Goal: Transaction & Acquisition: Purchase product/service

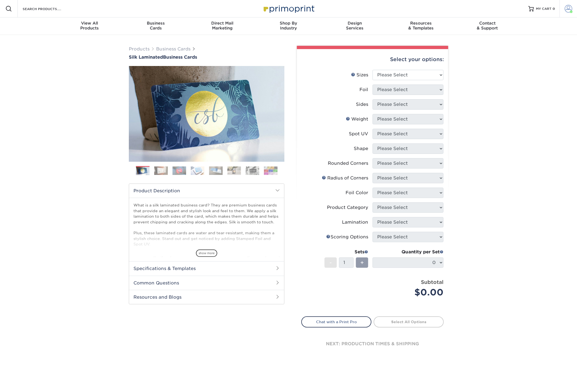
click at [565, 10] on span at bounding box center [569, 9] width 8 height 8
click at [494, 139] on div "Products Business Cards Silk Laminated Business Cards Previous Next" at bounding box center [288, 207] width 577 height 345
click at [405, 74] on select "Please Select 1.5" x 3.5" - Mini 1.75" x 3.5" - Mini 2" x 2" - Square 2" x 3" -…" at bounding box center [408, 75] width 71 height 10
click at [417, 71] on select "Please Select 1.5" x 3.5" - Mini 1.75" x 3.5" - Mini 2" x 2" - Square 2" x 3" -…" at bounding box center [408, 75] width 71 height 10
select select "2.00x3.50"
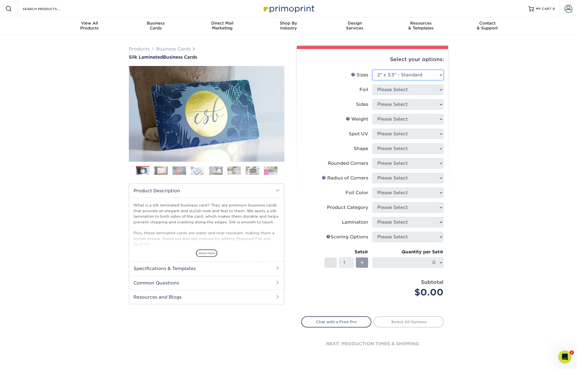
click at [373, 70] on select "Please Select 1.5" x 3.5" - Mini 1.75" x 3.5" - Mini 2" x 2" - Square 2" x 3" -…" at bounding box center [408, 75] width 71 height 10
click at [401, 90] on select "Please Select Yes No" at bounding box center [408, 90] width 71 height 10
select select "0"
click at [373, 85] on select "Please Select Yes No" at bounding box center [408, 90] width 71 height 10
click at [392, 105] on select "Please Select Print Both Sides Print Front Only" at bounding box center [408, 104] width 71 height 10
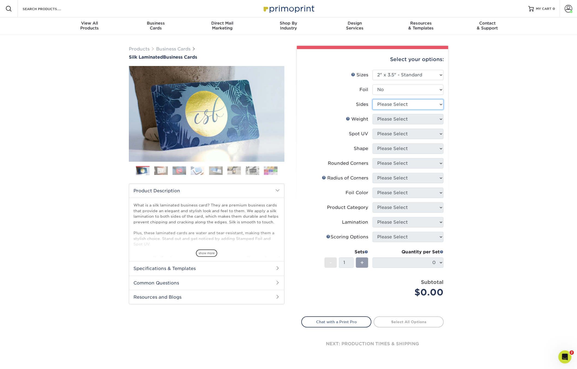
select select "13abbda7-1d64-4f25-8bb2-c179b224825d"
click at [373, 99] on select "Please Select Print Both Sides Print Front Only" at bounding box center [408, 104] width 71 height 10
click at [388, 120] on select "Please Select 16PT" at bounding box center [408, 119] width 71 height 10
select select "16PT"
click at [373, 114] on select "Please Select 16PT" at bounding box center [408, 119] width 71 height 10
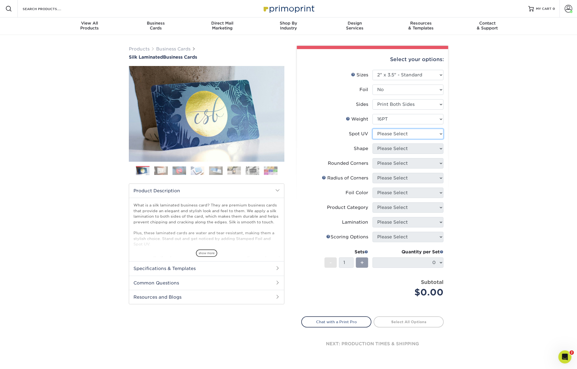
click at [384, 134] on select "Please Select No Spot UV Front and Back (Both Sides) Front Only Back Only" at bounding box center [408, 134] width 71 height 10
select select "3"
click at [373, 129] on select "Please Select No Spot UV Front and Back (Both Sides) Front Only Back Only" at bounding box center [408, 134] width 71 height 10
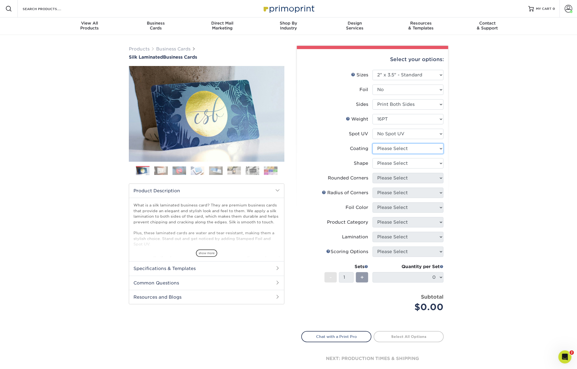
click at [383, 149] on select at bounding box center [408, 149] width 71 height 10
select select "3e7618de-abca-4bda-9f97-8b9129e913d8"
click at [373, 144] on select at bounding box center [408, 149] width 71 height 10
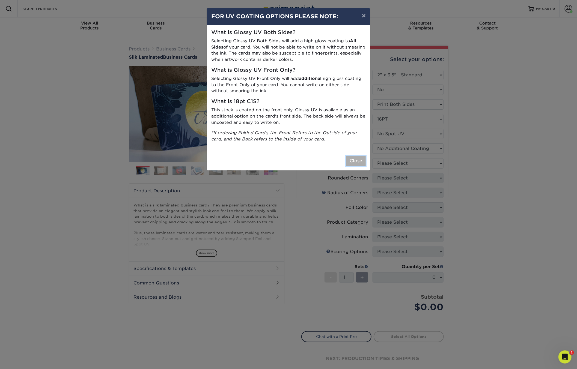
click at [358, 162] on button "Close" at bounding box center [356, 161] width 20 height 10
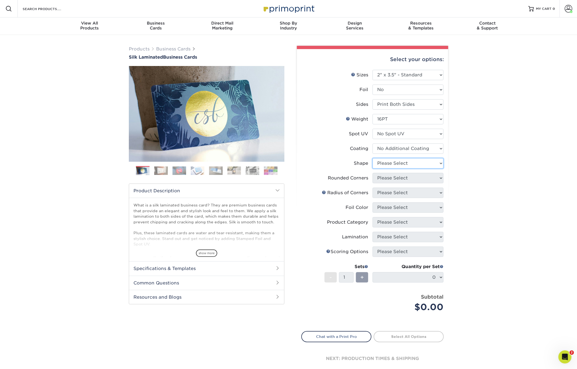
click at [390, 165] on select "Please Select Standard Oval" at bounding box center [408, 163] width 71 height 10
click at [373, 158] on select "Please Select Standard Oval" at bounding box center [408, 163] width 71 height 10
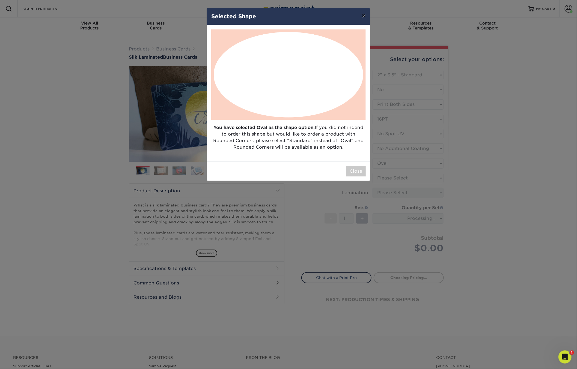
click at [363, 16] on button "×" at bounding box center [364, 15] width 13 height 15
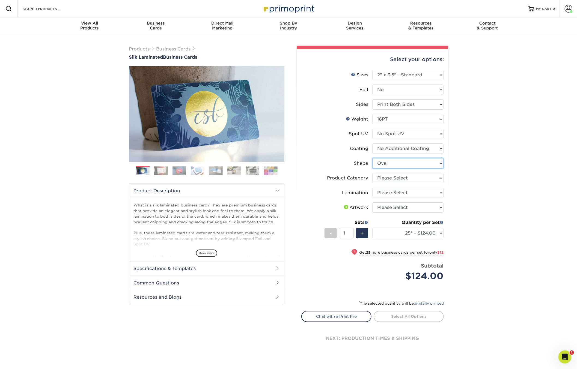
click at [384, 161] on select "Please Select Standard Oval" at bounding box center [408, 163] width 71 height 10
select select "standard"
click at [373, 158] on select "Please Select Standard Oval" at bounding box center [408, 163] width 71 height 10
select select
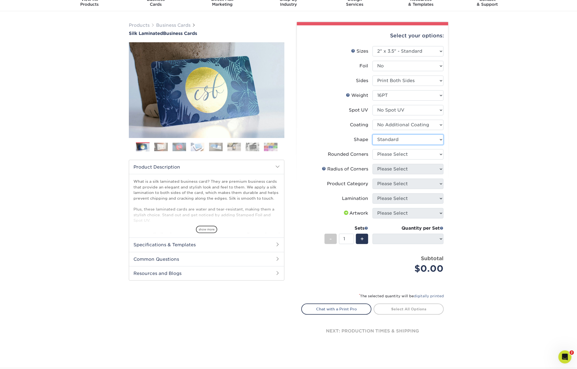
scroll to position [25, 0]
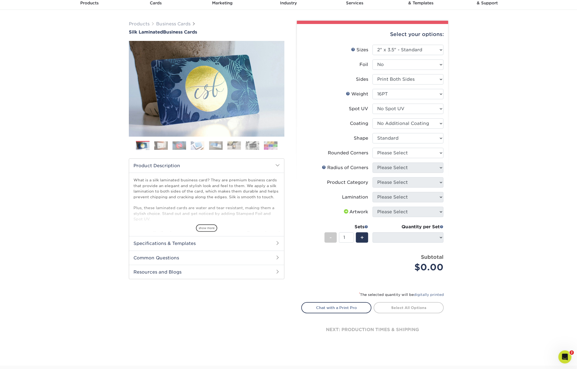
click at [384, 158] on li "Rounded Corners Please Select Yes - Round 2 Corners Yes - Round 4 Corners No" at bounding box center [373, 155] width 142 height 15
click at [384, 154] on select "Please Select Yes - Round 2 Corners Yes - Round 4 Corners No" at bounding box center [408, 153] width 71 height 10
select select "0"
click at [373, 148] on select "Please Select Yes - Round 2 Corners Yes - Round 4 Corners No" at bounding box center [408, 153] width 71 height 10
select select "-1"
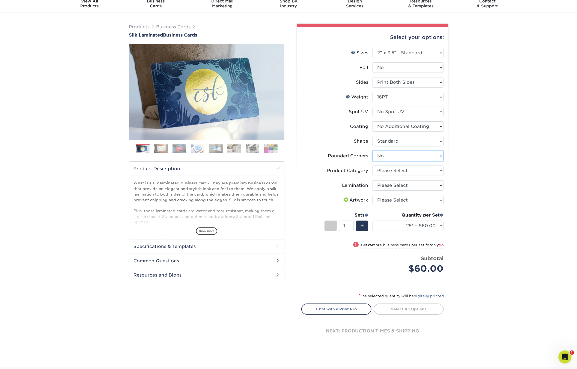
scroll to position [20, 0]
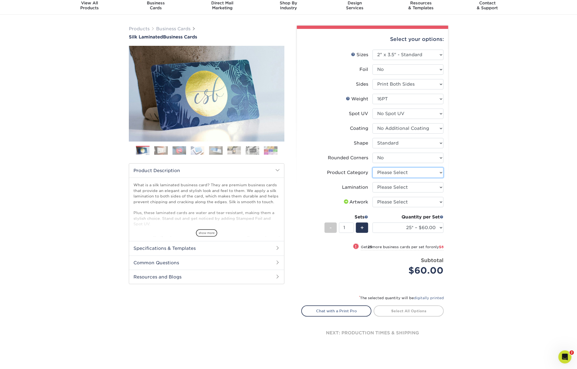
click at [385, 173] on select "Please Select Business Cards" at bounding box center [408, 173] width 71 height 10
select select "3b5148f1-0588-4f88-a218-97bcfdce65c1"
click at [373, 168] on select "Please Select Business Cards" at bounding box center [408, 173] width 71 height 10
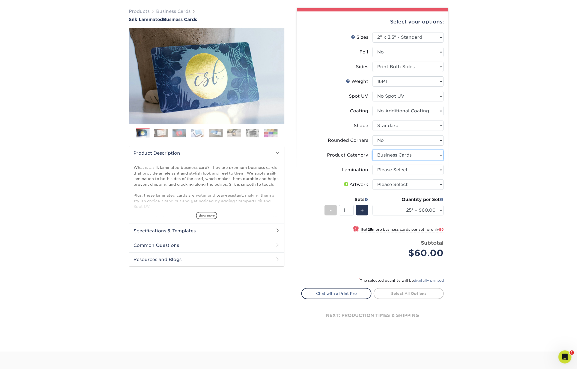
scroll to position [58, 0]
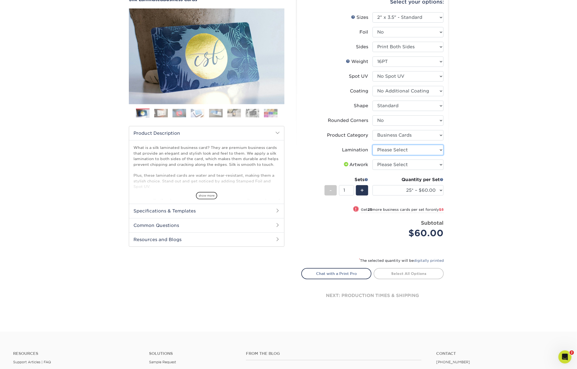
click at [386, 147] on select "Please Select Silk" at bounding box center [408, 150] width 71 height 10
select select "ccacb42f-45f7-42d3-bbd3-7c8421cf37f0"
click at [373, 145] on select "Please Select Silk" at bounding box center [408, 150] width 71 height 10
click at [385, 167] on select "Please Select I will upload files I need a design - $100" at bounding box center [408, 165] width 71 height 10
select select "upload"
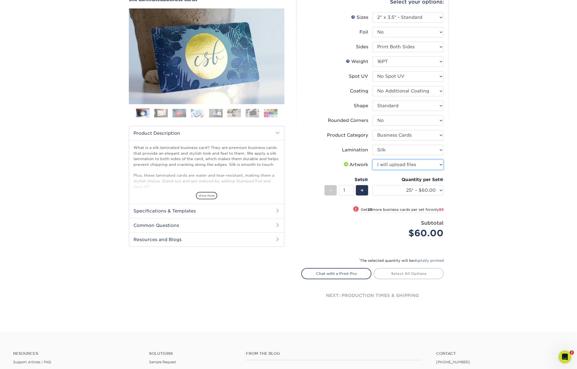
click at [373, 160] on select "Please Select I will upload files I need a design - $100" at bounding box center [408, 165] width 71 height 10
click at [472, 175] on div "Products Business Cards Silk Laminated Business Cards Previous Next" at bounding box center [288, 154] width 577 height 355
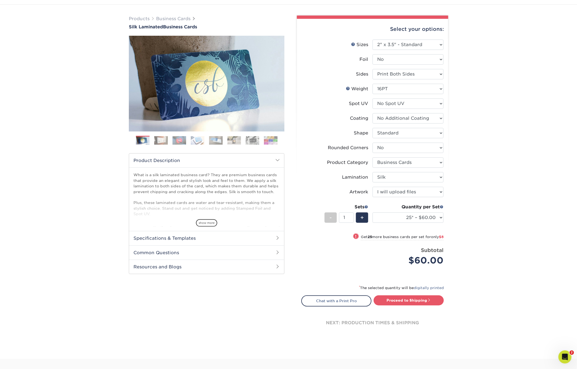
scroll to position [0, 0]
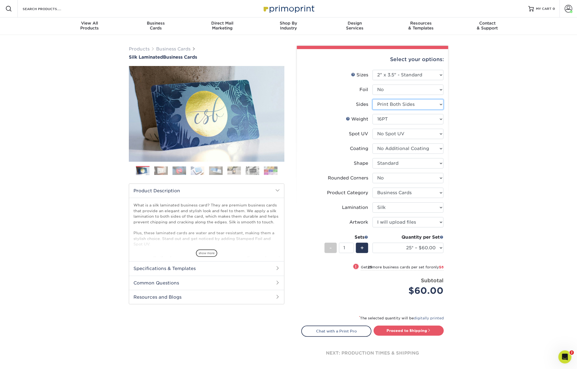
click at [401, 105] on select "Please Select Print Both Sides Print Front Only" at bounding box center [408, 104] width 71 height 10
click at [373, 99] on select "Please Select Print Both Sides Print Front Only" at bounding box center [408, 104] width 71 height 10
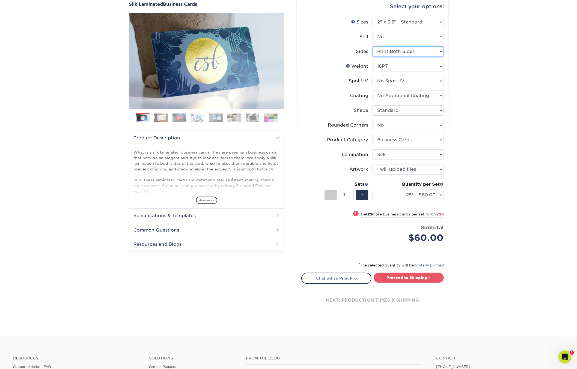
scroll to position [54, 0]
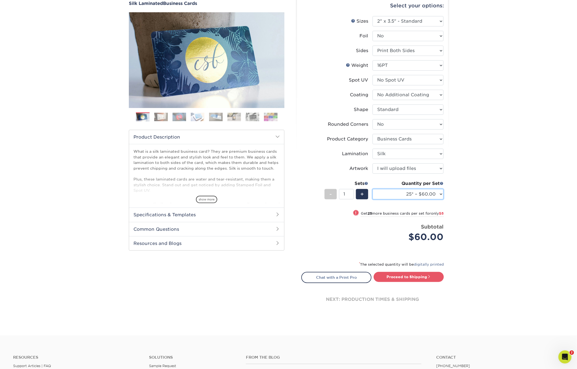
click at [389, 192] on select "25* – $60.00 50* – $68.00 75* – $76.00 100* – $84.00 250* – $92.00 500 – $96.00…" at bounding box center [408, 194] width 71 height 10
select select "500 – $96.00"
click at [373, 189] on select "25* – $60.00 50* – $68.00 75* – $76.00 100* – $84.00 250* – $92.00 500 – $96.00…" at bounding box center [408, 194] width 71 height 10
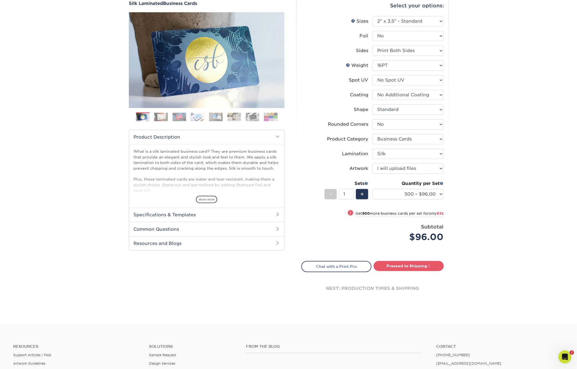
click at [458, 204] on div "Products Business Cards Silk Laminated Business Cards Previous Next" at bounding box center [288, 153] width 577 height 344
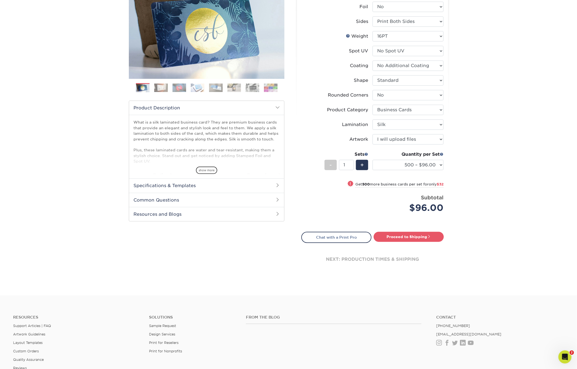
scroll to position [84, 0]
click at [409, 235] on link "Proceed to Shipping" at bounding box center [409, 236] width 70 height 10
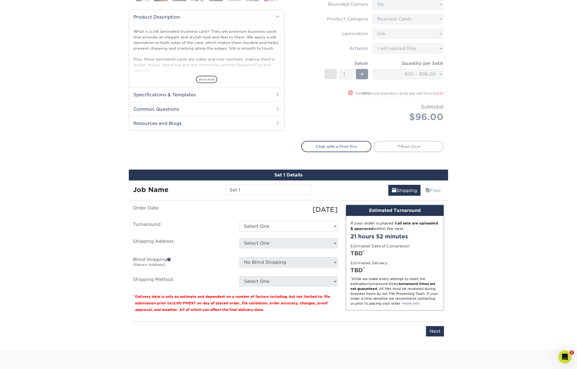
scroll to position [312, 0]
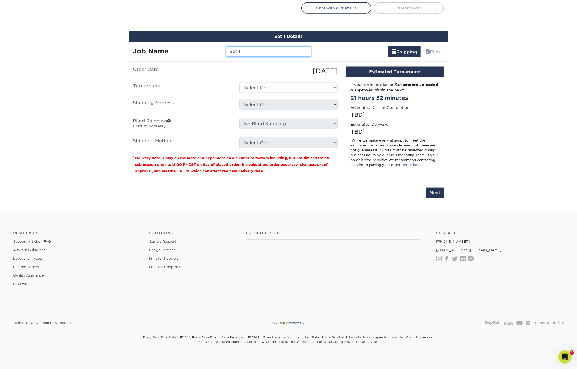
drag, startPoint x: 248, startPoint y: 51, endPoint x: 210, endPoint y: 43, distance: 39.4
click at [210, 43] on div "Job Name Set 1" at bounding box center [222, 49] width 186 height 15
type input "WT - [PERSON_NAME] // ST18"
click at [273, 89] on select "Select One 2-4 Business Days 2 Day Next Business Day" at bounding box center [288, 88] width 98 height 10
select select "daeee239-1cf4-403f-860f-e366b9ee29d2"
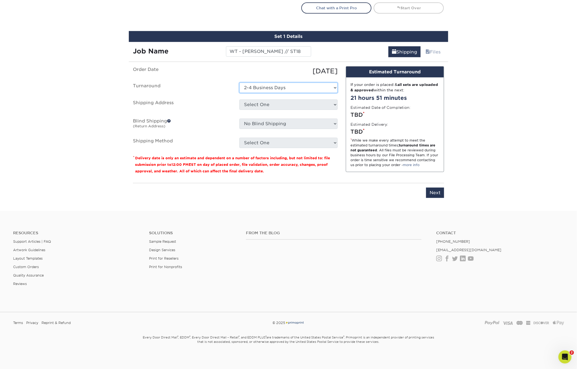
click at [239, 83] on select "Select One 2-4 Business Days 2 Day Next Business Day" at bounding box center [288, 88] width 98 height 10
click at [266, 102] on select "Select One Bluffton, OH EPS EPS- Hudsonville JIS Tire Lebanon, TN Mobile Pallet…" at bounding box center [288, 105] width 98 height 10
click at [261, 104] on select "Select One Bluffton, OH EPS EPS- Hudsonville JIS Tire Lebanon, TN Mobile Pallet…" at bounding box center [288, 105] width 98 height 10
select select "259554"
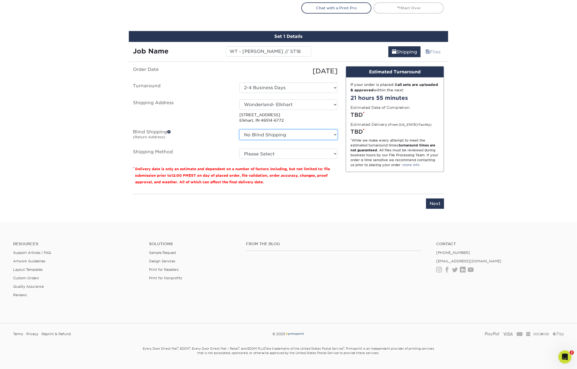
click at [264, 132] on select "No Blind Shipping Bluffton, OH EPS EPS- Hudsonville JIS Tire Lebanon, TN Mobile…" at bounding box center [288, 135] width 98 height 10
select select "263254"
click at [239, 130] on select "No Blind Shipping Bluffton, OH EPS EPS- Hudsonville JIS Tire Lebanon, TN Mobile…" at bounding box center [288, 135] width 98 height 10
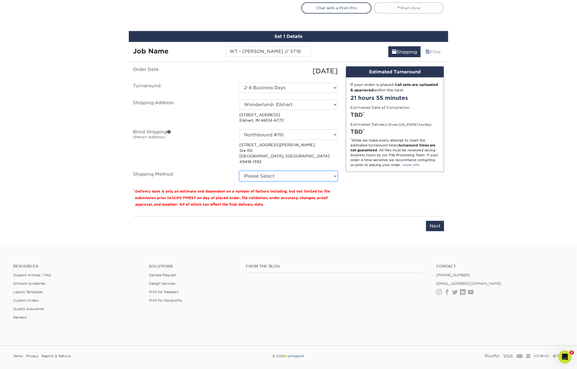
click at [258, 171] on select "Please Select Ground Shipping (+$8.96) 3 Day Shipping Service (+$15.34) 2 Day A…" at bounding box center [288, 176] width 98 height 10
select select "03"
click at [239, 171] on select "Please Select Ground Shipping (+$8.96) 3 Day Shipping Service (+$15.34) 2 Day A…" at bounding box center [288, 176] width 98 height 10
click at [392, 192] on div "Design Estimated Turnaround If your order is placed & all sets are uploaded & a…" at bounding box center [395, 139] width 106 height 146
click at [271, 103] on select "Select One Bluffton, OH EPS EPS- Hudsonville JIS Tire Lebanon, TN Mobile Pallet…" at bounding box center [288, 105] width 98 height 10
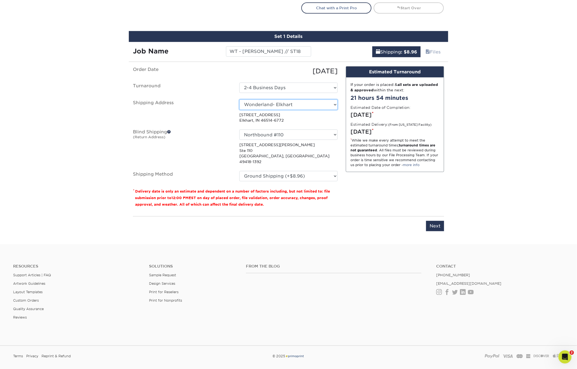
click at [239, 100] on select "Select One Bluffton, OH EPS EPS- Hudsonville JIS Tire Lebanon, TN Mobile Pallet…" at bounding box center [288, 105] width 98 height 10
click at [261, 171] on select "Please Select Ground Shipping (+$8.96) 3 Day Shipping Service (+$15.34) 2 Day A…" at bounding box center [288, 176] width 98 height 10
click at [239, 171] on select "Please Select Ground Shipping (+$8.96) 3 Day Shipping Service (+$15.34) 2 Day A…" at bounding box center [288, 176] width 98 height 10
click at [365, 192] on div "Design Estimated Turnaround If your order is placed & all sets are uploaded & a…" at bounding box center [395, 139] width 106 height 146
click at [433, 221] on input "Next" at bounding box center [435, 226] width 18 height 10
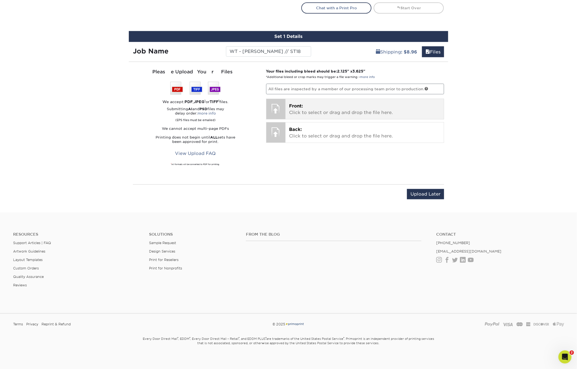
click at [294, 109] on p "Front: Click to select or drag and drop the file here." at bounding box center [364, 109] width 151 height 13
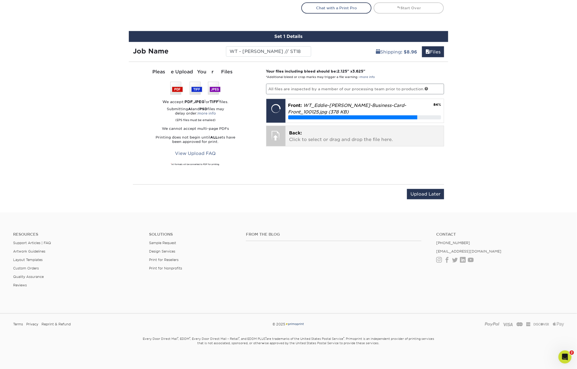
click at [299, 135] on p "Back: Click to select or drag and drop the file here." at bounding box center [364, 136] width 151 height 13
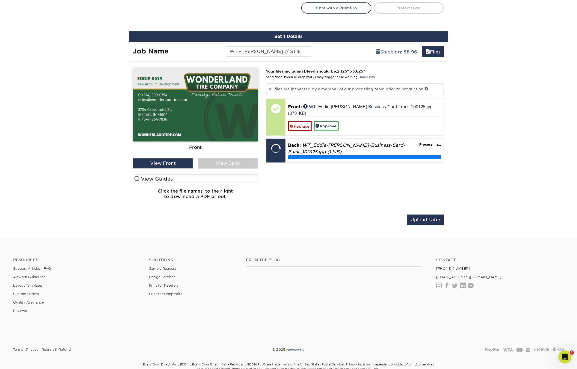
click at [165, 98] on img at bounding box center [195, 104] width 125 height 73
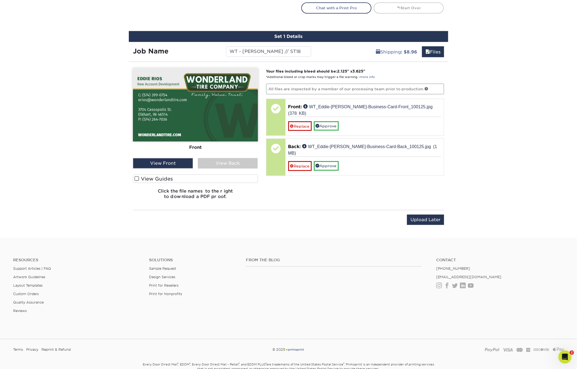
click at [136, 177] on span at bounding box center [137, 178] width 5 height 5
click at [0, 0] on input "View Guides" at bounding box center [0, 0] width 0 height 0
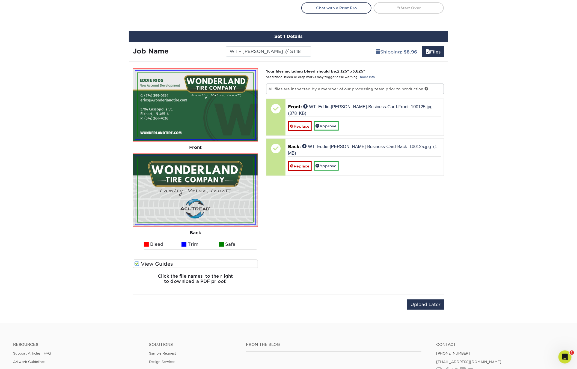
click at [145, 260] on label "View Guides" at bounding box center [195, 264] width 125 height 8
click at [0, 0] on input "View Guides" at bounding box center [0, 0] width 0 height 0
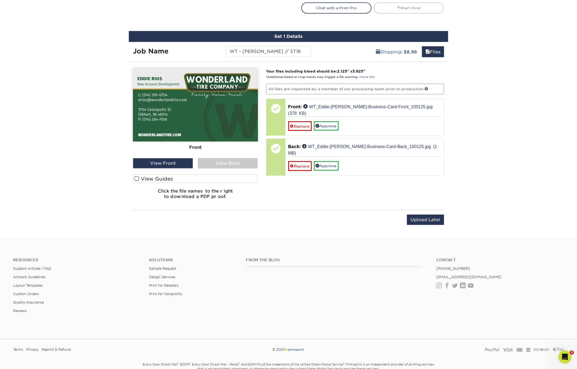
click at [220, 161] on div "View Back" at bounding box center [228, 163] width 60 height 10
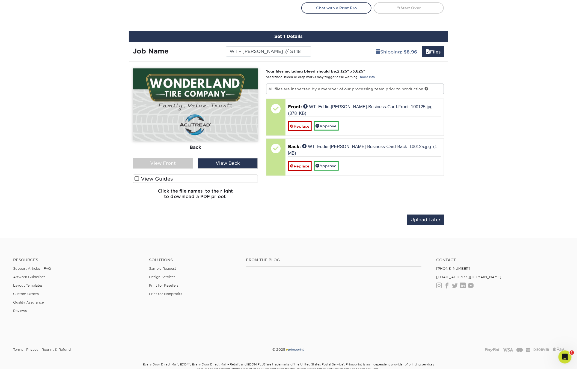
click at [178, 161] on div "View Front" at bounding box center [163, 163] width 60 height 10
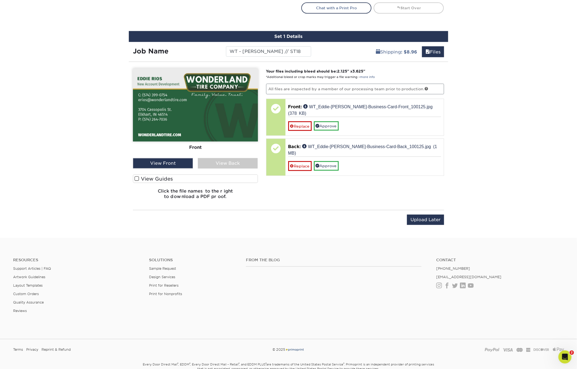
click at [206, 164] on div "View Back" at bounding box center [228, 163] width 60 height 10
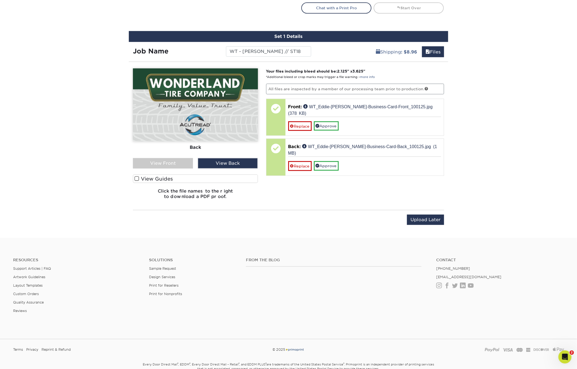
click at [182, 162] on div "View Front" at bounding box center [163, 163] width 60 height 10
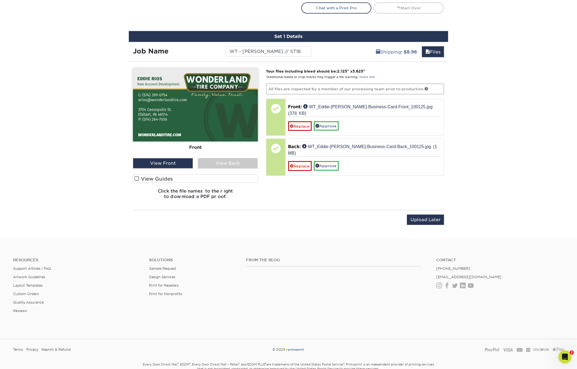
click at [223, 160] on div "View Back" at bounding box center [228, 163] width 60 height 10
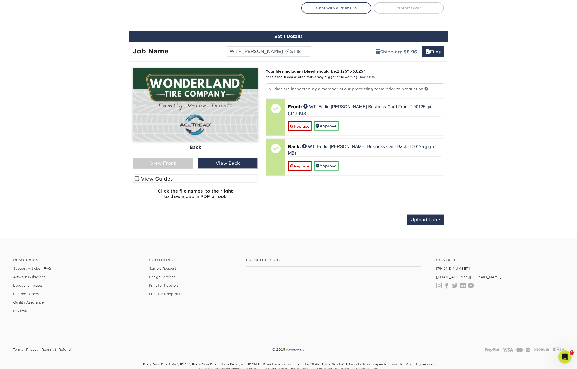
click at [172, 163] on div "View Front" at bounding box center [163, 163] width 60 height 10
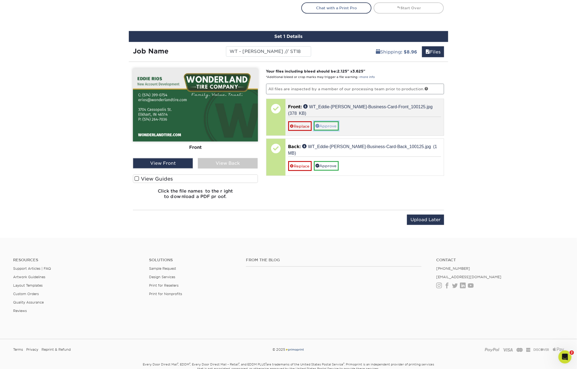
click at [324, 121] on link "Approve" at bounding box center [326, 125] width 25 height 9
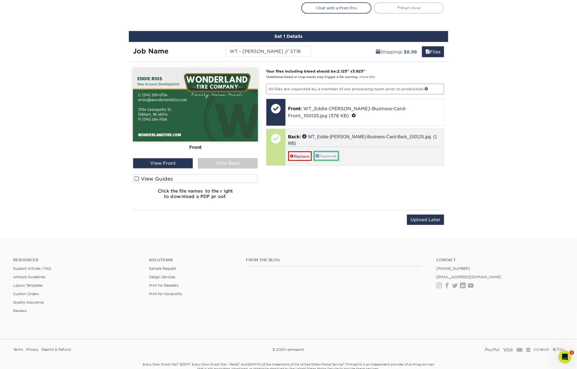
click at [325, 151] on link "Approve" at bounding box center [326, 155] width 25 height 9
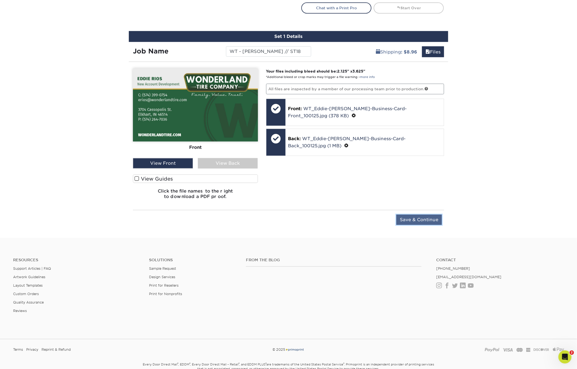
click at [416, 218] on input "Save & Continue" at bounding box center [419, 220] width 46 height 10
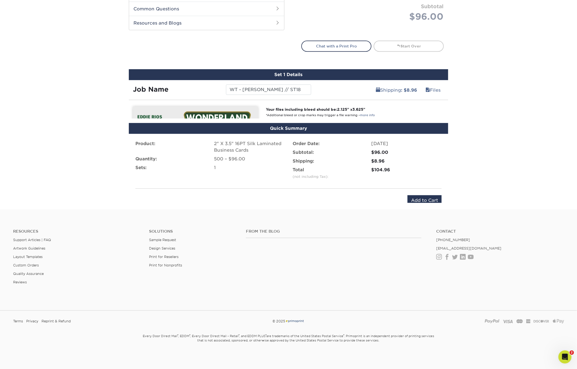
scroll to position [263, 0]
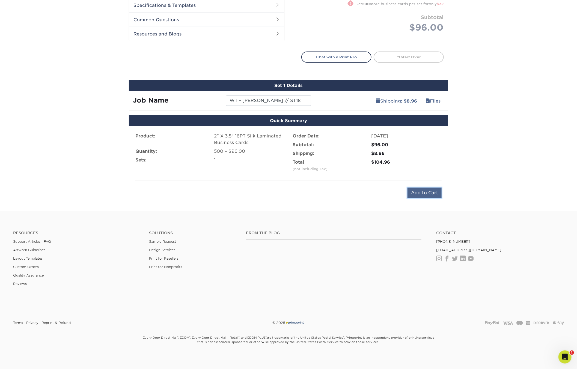
click at [419, 190] on input "Add to Cart" at bounding box center [424, 193] width 34 height 10
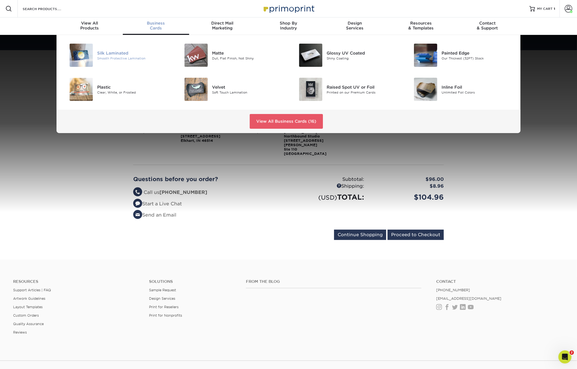
click at [123, 54] on div "Silk Laminated" at bounding box center [133, 53] width 72 height 6
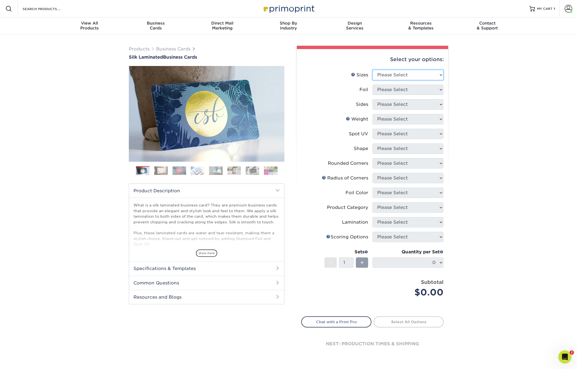
click at [390, 75] on select "Please Select 1.5" x 3.5" - Mini 1.75" x 3.5" - Mini 2" x 2" - Square 2" x 3" -…" at bounding box center [408, 75] width 71 height 10
select select "2.00x3.50"
click at [373, 70] on select "Please Select 1.5" x 3.5" - Mini 1.75" x 3.5" - Mini 2" x 2" - Square 2" x 3" -…" at bounding box center [408, 75] width 71 height 10
click at [397, 93] on select "Please Select Yes No" at bounding box center [408, 90] width 71 height 10
select select "0"
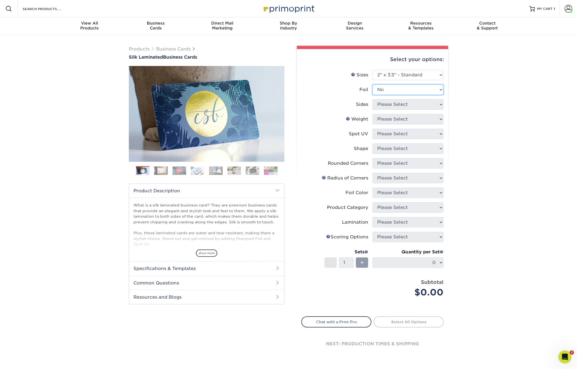
click at [373, 85] on select "Please Select Yes No" at bounding box center [408, 90] width 71 height 10
click at [393, 105] on select "Please Select Print Both Sides Print Front Only" at bounding box center [408, 104] width 71 height 10
select select "13abbda7-1d64-4f25-8bb2-c179b224825d"
click at [373, 99] on select "Please Select Print Both Sides Print Front Only" at bounding box center [408, 104] width 71 height 10
click at [390, 117] on select "Please Select 16PT" at bounding box center [408, 119] width 71 height 10
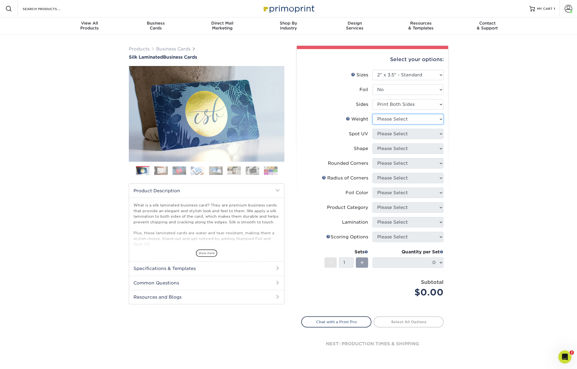
select select "16PT"
click at [373, 114] on select "Please Select 16PT" at bounding box center [408, 119] width 71 height 10
click at [391, 133] on select "Please Select No Spot UV Front and Back (Both Sides) Front Only Back Only" at bounding box center [408, 134] width 71 height 10
select select "3"
click at [373, 129] on select "Please Select No Spot UV Front and Back (Both Sides) Front Only Back Only" at bounding box center [408, 134] width 71 height 10
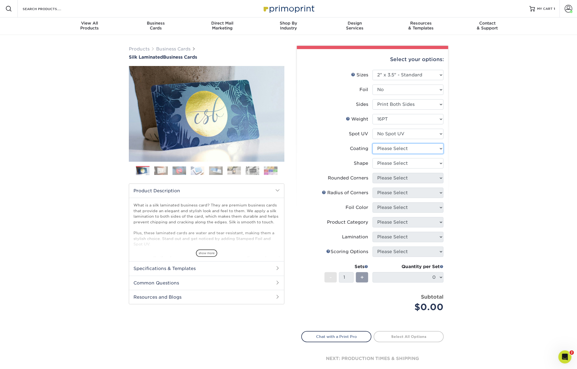
click at [388, 146] on select at bounding box center [408, 149] width 71 height 10
select select "3e7618de-abca-4bda-9f97-8b9129e913d8"
click at [373, 144] on select at bounding box center [408, 149] width 71 height 10
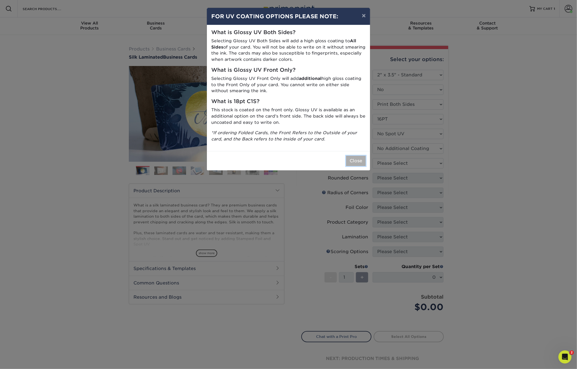
click at [359, 157] on button "Close" at bounding box center [356, 161] width 20 height 10
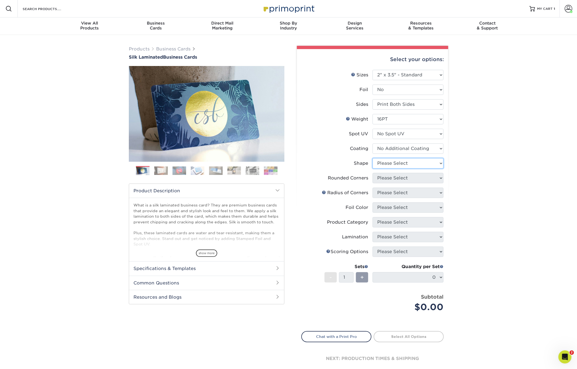
click at [392, 160] on select "Please Select Standard Oval" at bounding box center [408, 163] width 71 height 10
select select "standard"
click at [373, 158] on select "Please Select Standard Oval" at bounding box center [408, 163] width 71 height 10
click at [390, 176] on select "Please Select Yes - Round 2 Corners Yes - Round 4 Corners No" at bounding box center [408, 178] width 71 height 10
select select "0"
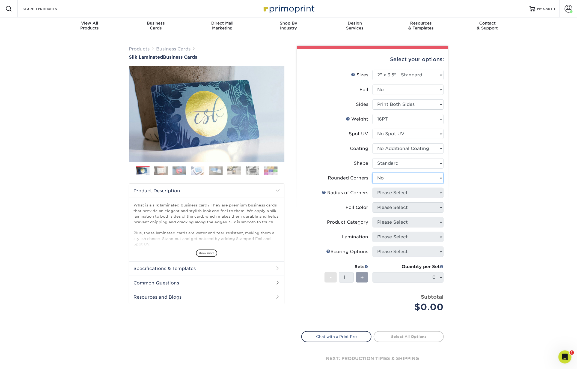
click at [373, 173] on select "Please Select Yes - Round 2 Corners Yes - Round 4 Corners No" at bounding box center [408, 178] width 71 height 10
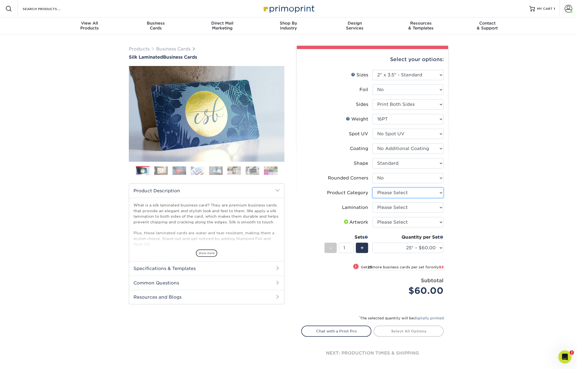
click at [388, 194] on select "Please Select Business Cards" at bounding box center [408, 193] width 71 height 10
select select "3b5148f1-0588-4f88-a218-97bcfdce65c1"
click at [373, 188] on select "Please Select Business Cards" at bounding box center [408, 193] width 71 height 10
click at [388, 207] on select "Please Select Silk" at bounding box center [408, 207] width 71 height 10
select select "ccacb42f-45f7-42d3-bbd3-7c8421cf37f0"
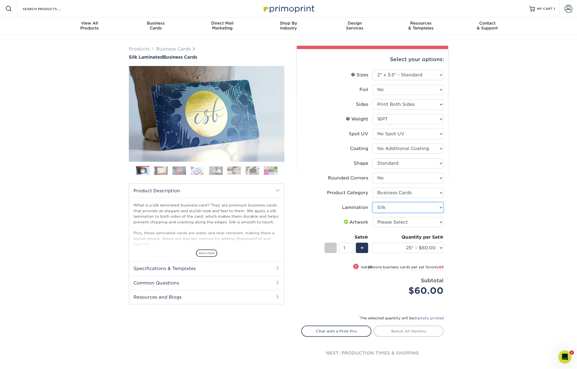
click at [373, 202] on select "Please Select Silk" at bounding box center [408, 207] width 71 height 10
click at [389, 221] on select "Please Select I will upload files I need a design - $100" at bounding box center [408, 222] width 71 height 10
select select "upload"
click at [373, 217] on select "Please Select I will upload files I need a design - $100" at bounding box center [408, 222] width 71 height 10
click at [388, 244] on select "25* – $60.00 50* – $68.00 75* – $76.00 100* – $84.00 250* – $92.00 500 – $96.00…" at bounding box center [408, 248] width 71 height 10
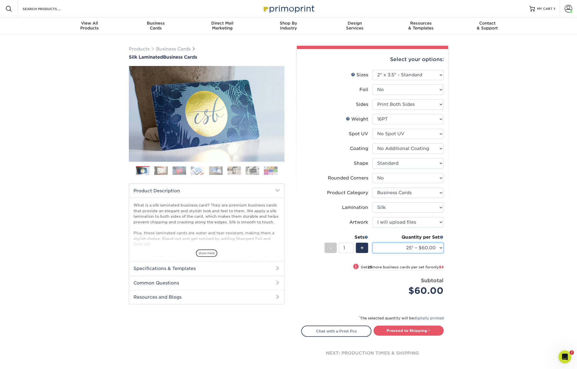
select select "500 – $96.00"
click at [373, 243] on select "25* – $60.00 50* – $68.00 75* – $76.00 100* – $84.00 250* – $92.00 500 – $96.00…" at bounding box center [408, 248] width 71 height 10
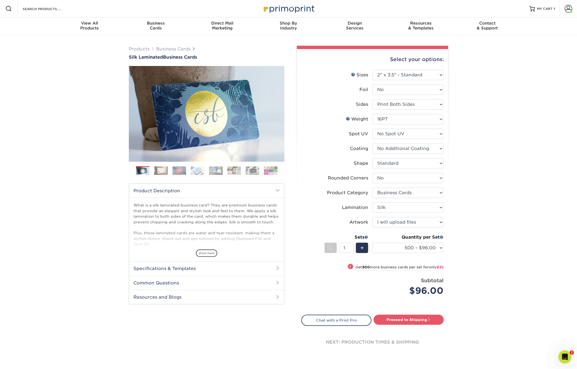
click at [461, 240] on div "Products Business Cards Silk Laminated Business Cards Previous Next" at bounding box center [288, 207] width 577 height 344
click at [477, 232] on div "Products Business Cards Silk Laminated Business Cards Previous Next" at bounding box center [288, 207] width 577 height 344
click at [409, 318] on link "Proceed to Shipping" at bounding box center [409, 320] width 70 height 10
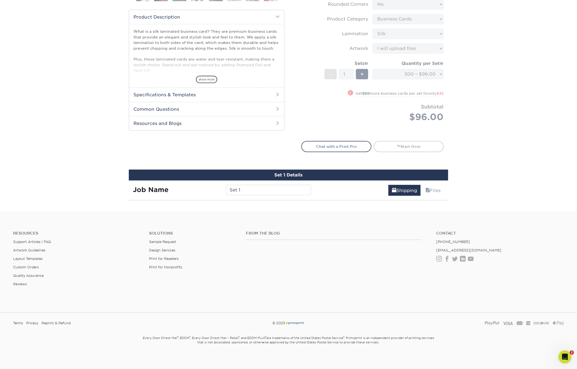
scroll to position [312, 0]
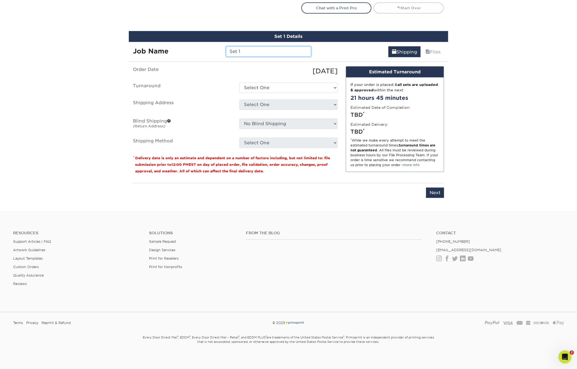
drag, startPoint x: 249, startPoint y: 49, endPoint x: 213, endPoint y: 46, distance: 36.1
click at [213, 46] on div "Job Name Set 1" at bounding box center [222, 51] width 186 height 10
type input "WT - [PERSON_NAME] // ST2"
click at [270, 88] on select "Select One 2-4 Business Days 2 Day Next Business Day" at bounding box center [288, 88] width 98 height 10
select select "daeee239-1cf4-403f-860f-e366b9ee29d2"
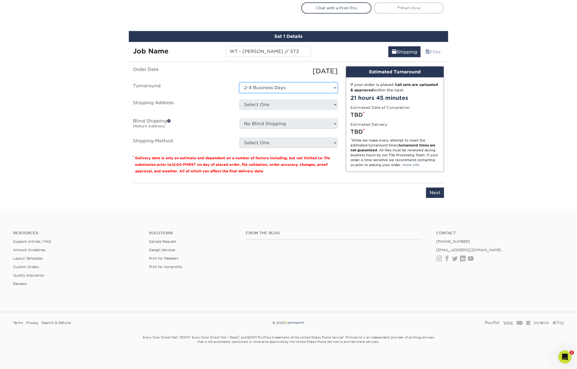
click at [239, 83] on select "Select One 2-4 Business Days 2 Day Next Business Day" at bounding box center [288, 88] width 98 height 10
click at [268, 103] on select "Select One Bluffton, OH EPS EPS- Hudsonville JIS Tire Lebanon, TN Mobile Pallet…" at bounding box center [288, 105] width 98 height 10
select select "138868"
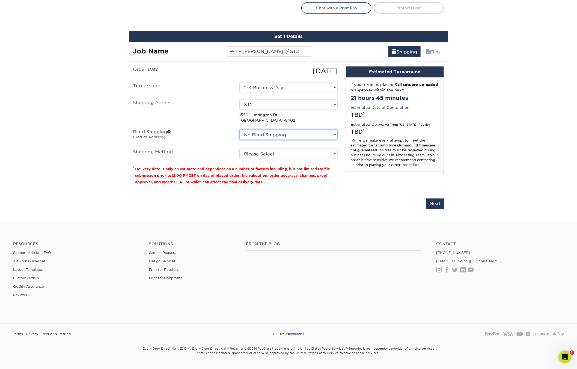
click at [259, 133] on select "No Blind Shipping Bluffton, OH EPS EPS- Hudsonville JIS Tire Lebanon, TN Mobile…" at bounding box center [288, 135] width 98 height 10
select select "263254"
click at [239, 130] on select "No Blind Shipping Bluffton, OH EPS EPS- Hudsonville JIS Tire Lebanon, TN Mobile…" at bounding box center [288, 135] width 98 height 10
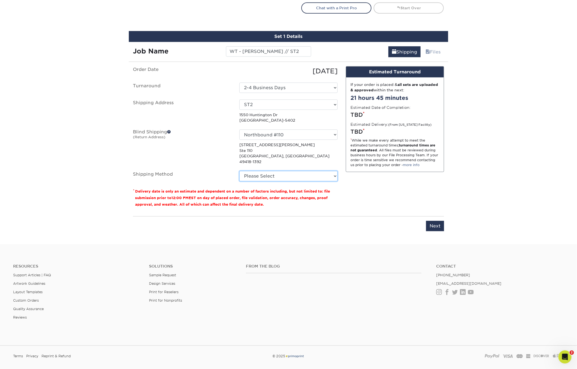
click at [261, 172] on select "Please Select Ground Shipping (+$8.96) 3 Day Shipping Service (+$15.34) 2 Day A…" at bounding box center [288, 176] width 98 height 10
select select "03"
click at [239, 171] on select "Please Select Ground Shipping (+$8.96) 3 Day Shipping Service (+$15.34) 2 Day A…" at bounding box center [288, 176] width 98 height 10
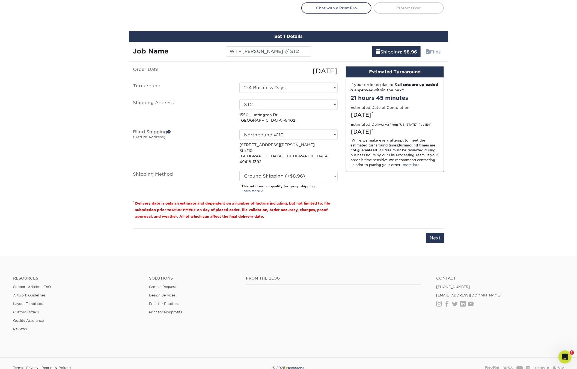
click at [442, 180] on div "Design Estimated Turnaround If your order is placed & all sets are uploaded & a…" at bounding box center [395, 145] width 106 height 158
click at [260, 101] on select "Select One Bluffton, OH EPS EPS- Hudsonville JIS Tire Lebanon, TN Mobile Pallet…" at bounding box center [288, 105] width 98 height 10
click at [239, 100] on select "Select One Bluffton, OH EPS EPS- Hudsonville JIS Tire Lebanon, TN Mobile Pallet…" at bounding box center [288, 105] width 98 height 10
click at [353, 190] on div "Design Estimated Turnaround If your order is placed & all sets are uploaded & a…" at bounding box center [395, 145] width 106 height 158
click at [434, 233] on input "Next" at bounding box center [435, 238] width 18 height 10
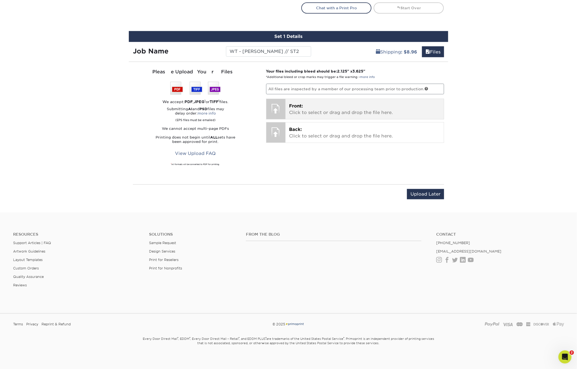
click at [317, 106] on p "Front: Click to select or drag and drop the file here." at bounding box center [364, 109] width 151 height 13
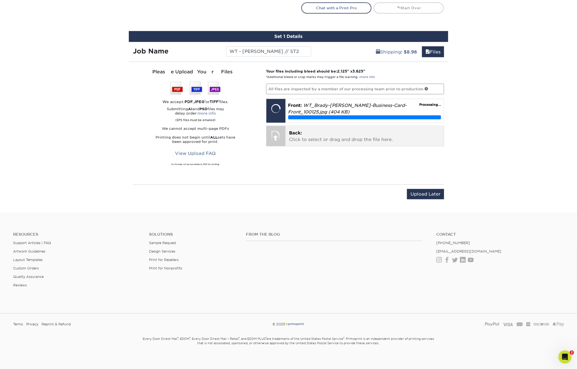
click at [304, 137] on p "Back: Click to select or drag and drop the file here." at bounding box center [364, 136] width 151 height 13
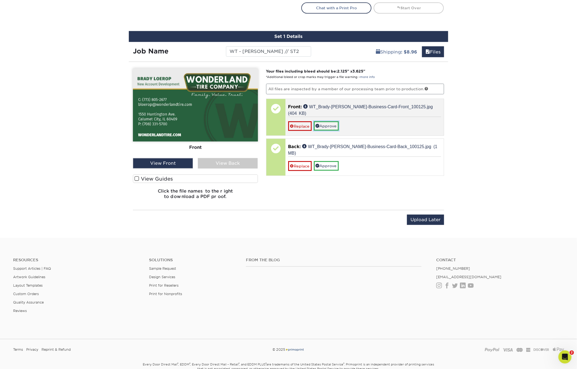
click at [326, 121] on link "Approve" at bounding box center [326, 125] width 25 height 9
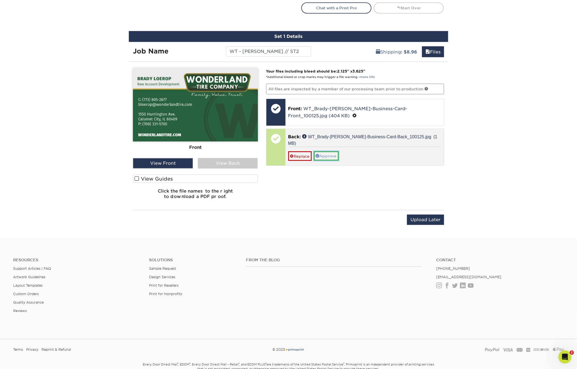
click at [325, 151] on link "Approve" at bounding box center [326, 155] width 25 height 9
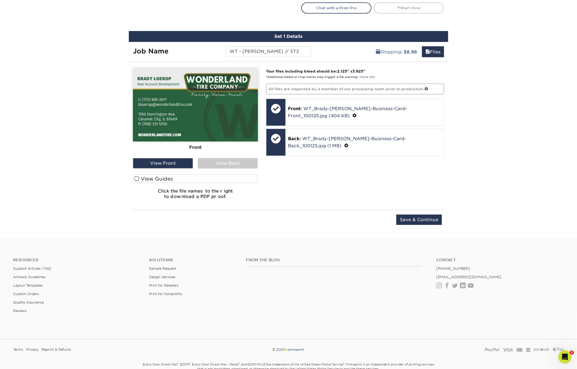
click at [338, 181] on div "Your files including bleed should be: 2.125 " x 3.625 " *Additional bleed or cr…" at bounding box center [355, 135] width 186 height 135
click at [417, 219] on input "Save & Continue" at bounding box center [419, 220] width 46 height 10
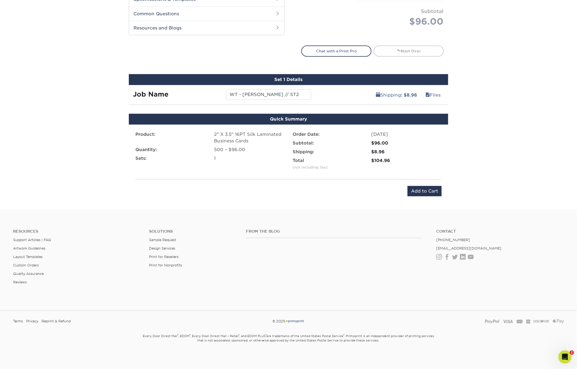
scroll to position [263, 0]
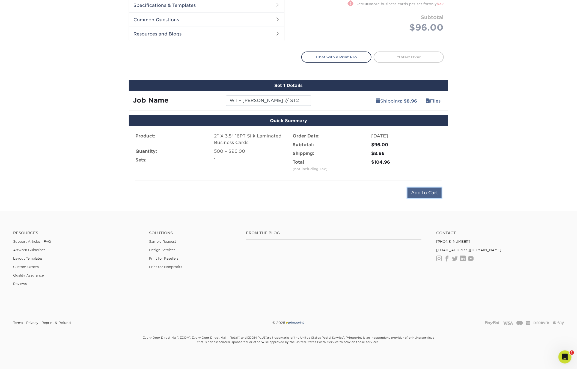
click at [416, 190] on input "Add to Cart" at bounding box center [424, 193] width 34 height 10
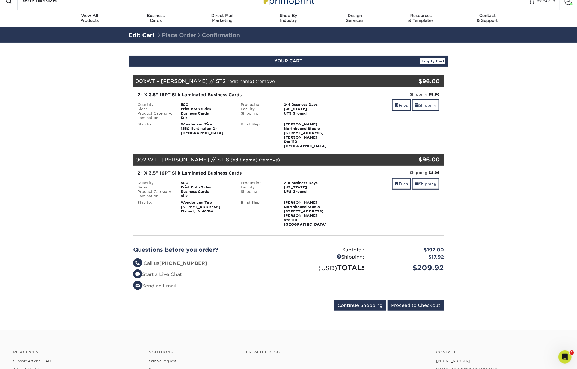
scroll to position [13, 0]
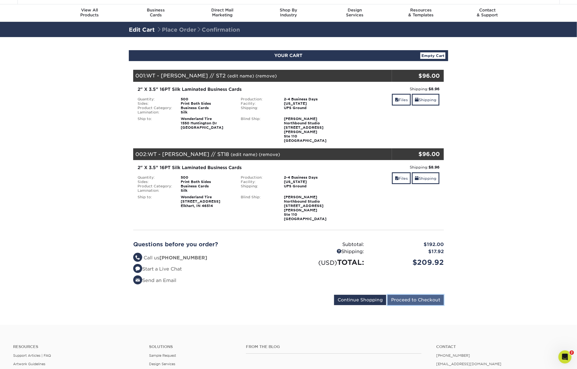
click at [421, 295] on input "Proceed to Checkout" at bounding box center [416, 300] width 56 height 10
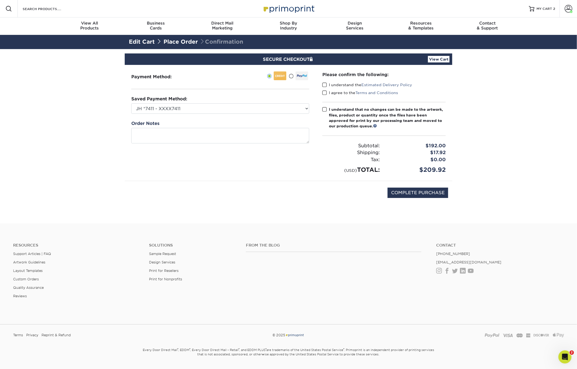
click at [324, 85] on span at bounding box center [324, 84] width 5 height 5
click at [0, 0] on input "I understand the Estimated Delivery Policy" at bounding box center [0, 0] width 0 height 0
click at [324, 94] on span at bounding box center [324, 92] width 5 height 5
click at [0, 0] on input "I agree to the Terms and Conditions" at bounding box center [0, 0] width 0 height 0
click at [324, 114] on label "I understand that no changes can be made to the artwork, files, product or quan…" at bounding box center [383, 118] width 123 height 22
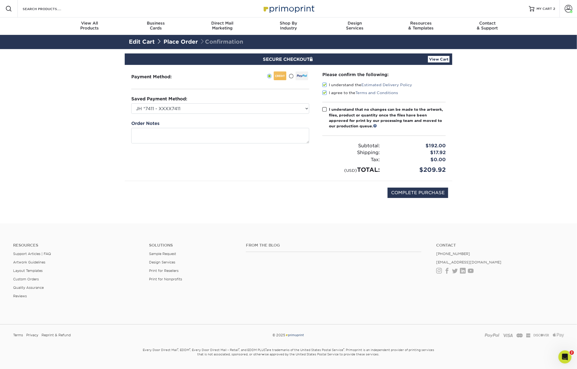
click at [0, 0] on input "I understand that no changes can be made to the artwork, files, product or quan…" at bounding box center [0, 0] width 0 height 0
click at [402, 194] on input "COMPLETE PURCHASE" at bounding box center [418, 193] width 61 height 10
type input "COMPLETE PURCHASE"
click at [244, 110] on select "JH *7411 - XXXX7411 JH *9650 - XXXX9650 New Credit Card" at bounding box center [220, 108] width 178 height 10
click at [154, 110] on select "JH *7411 - XXXX7411 JH *9650 - XXXX9650 New Credit Card" at bounding box center [220, 108] width 178 height 10
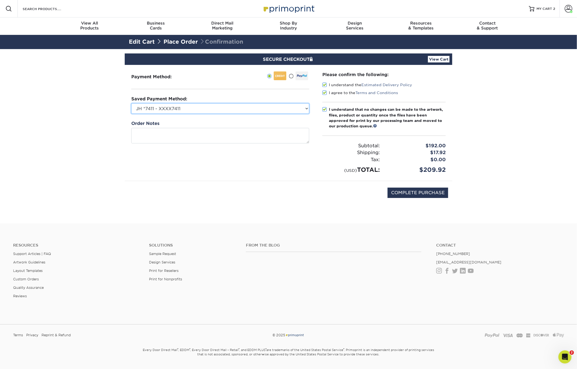
click at [196, 109] on select "JH *7411 - XXXX7411 JH *9650 - XXXX9650 New Credit Card" at bounding box center [220, 108] width 178 height 10
click at [231, 107] on select "JH *7411 - XXXX7411 JH *9650 - XXXX9650 New Credit Card" at bounding box center [220, 108] width 178 height 10
click at [189, 112] on select "JH *7411 - XXXX7411 JH *9650 - XXXX9650 New Credit Card" at bounding box center [220, 108] width 178 height 10
select select "75673"
click at [131, 103] on select "JH *7411 - XXXX7411 JH *9650 - XXXX9650 New Credit Card" at bounding box center [220, 108] width 178 height 10
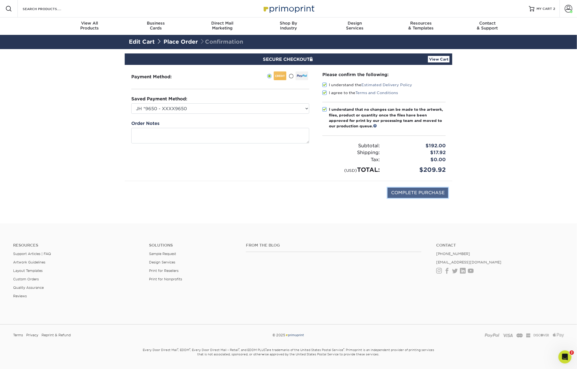
click at [413, 193] on input "COMPLETE PURCHASE" at bounding box center [418, 193] width 61 height 10
type input "PROCESSING, PLEASE WAIT..."
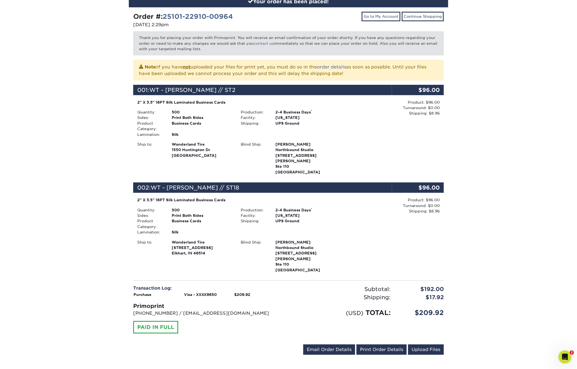
scroll to position [67, 0]
click at [387, 344] on link "Print Order Details" at bounding box center [381, 349] width 50 height 10
click at [561, 227] on div "Your order has been placed! Order #: 25101-22910-00964 [DATE] 2:29pm Go to My A…" at bounding box center [288, 178] width 577 height 392
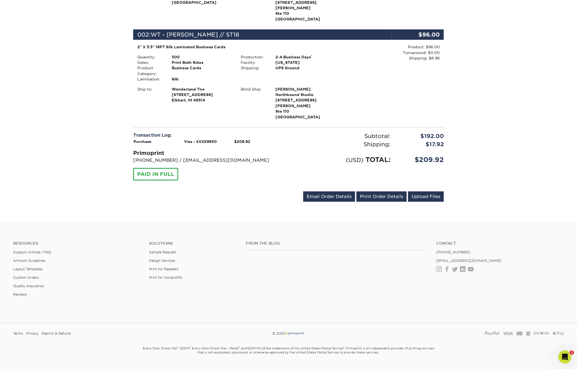
scroll to position [0, 0]
